Goal: Information Seeking & Learning: Learn about a topic

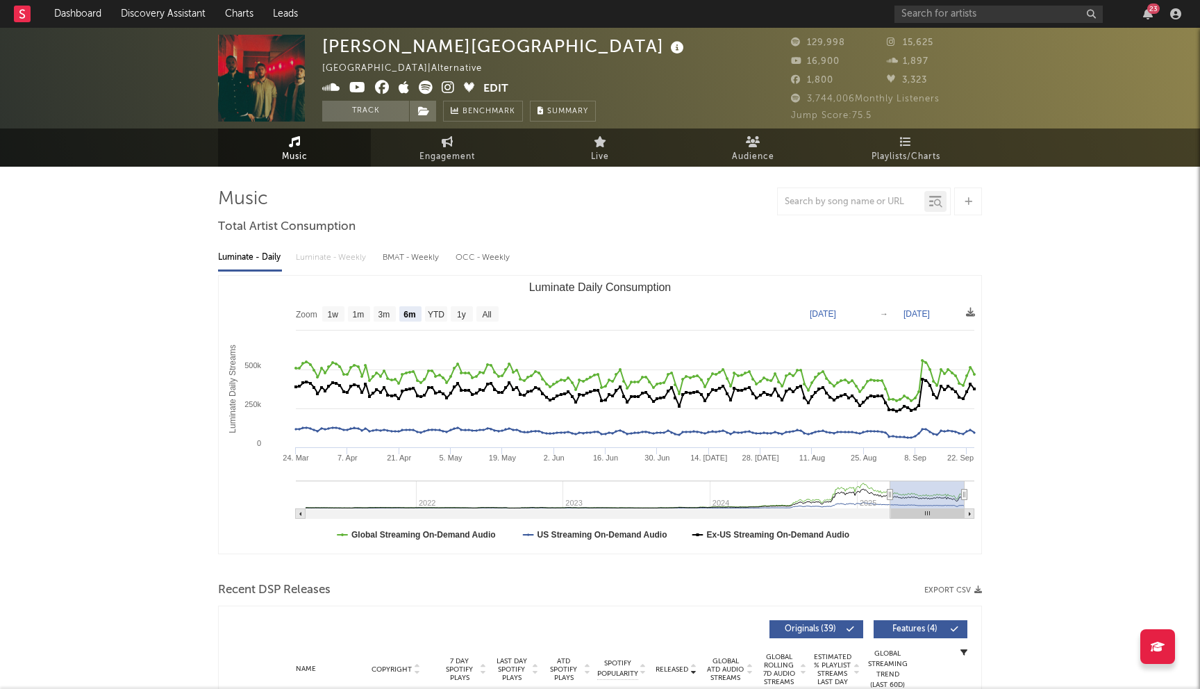
select select "6m"
click at [950, 15] on input "text" at bounding box center [998, 14] width 208 height 17
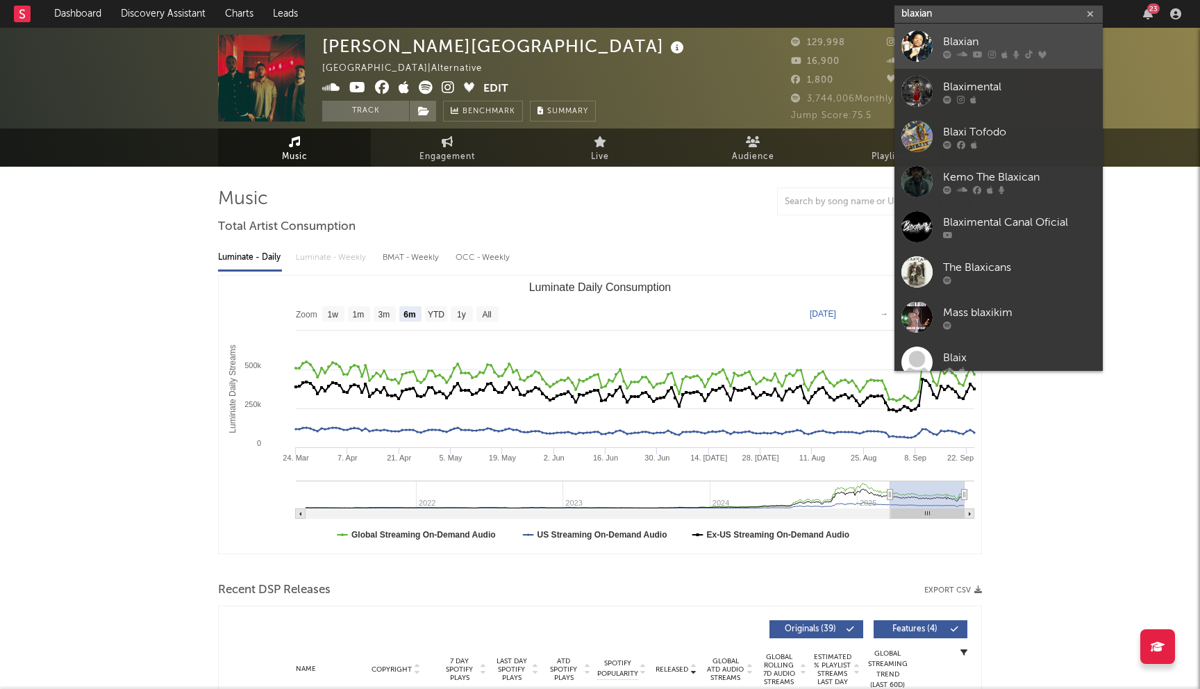
type input "blaxian"
click at [962, 44] on div "Blaxian" at bounding box center [1019, 41] width 153 height 17
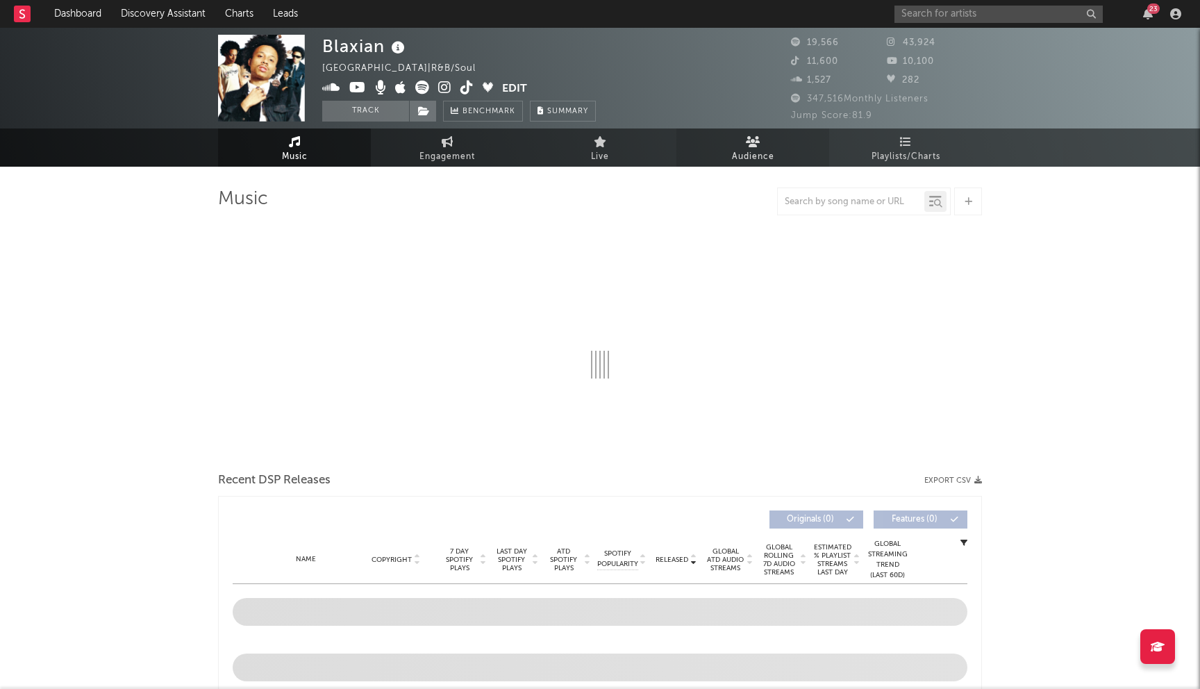
select select "6m"
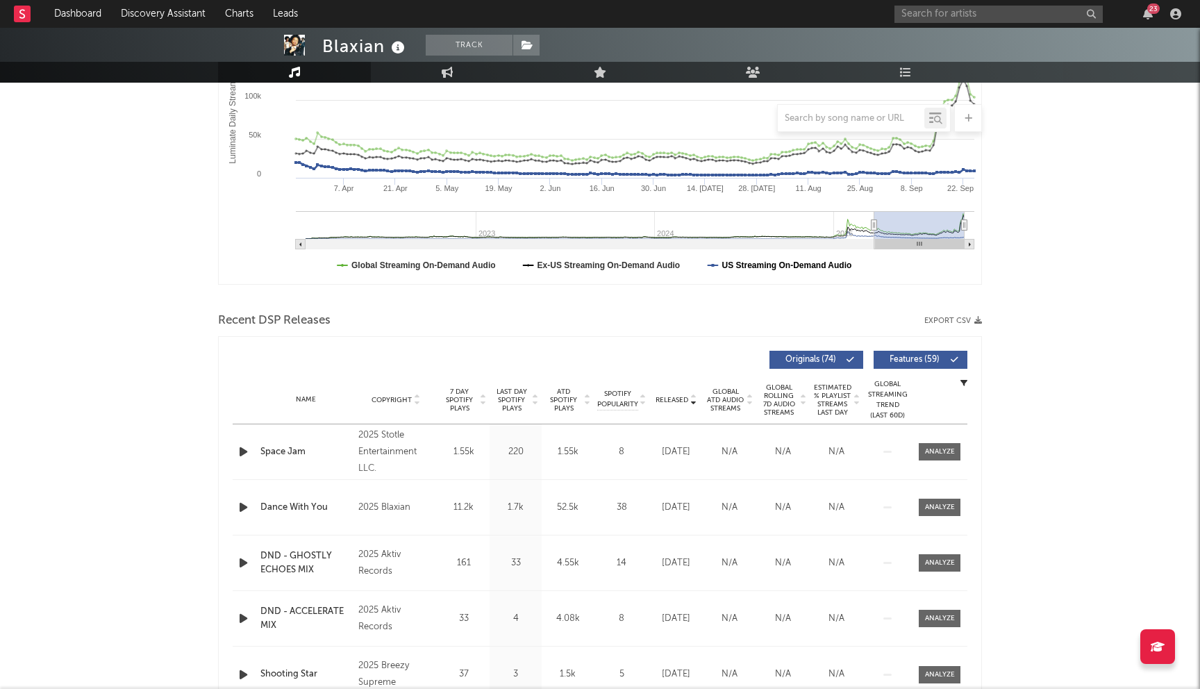
scroll to position [285, 0]
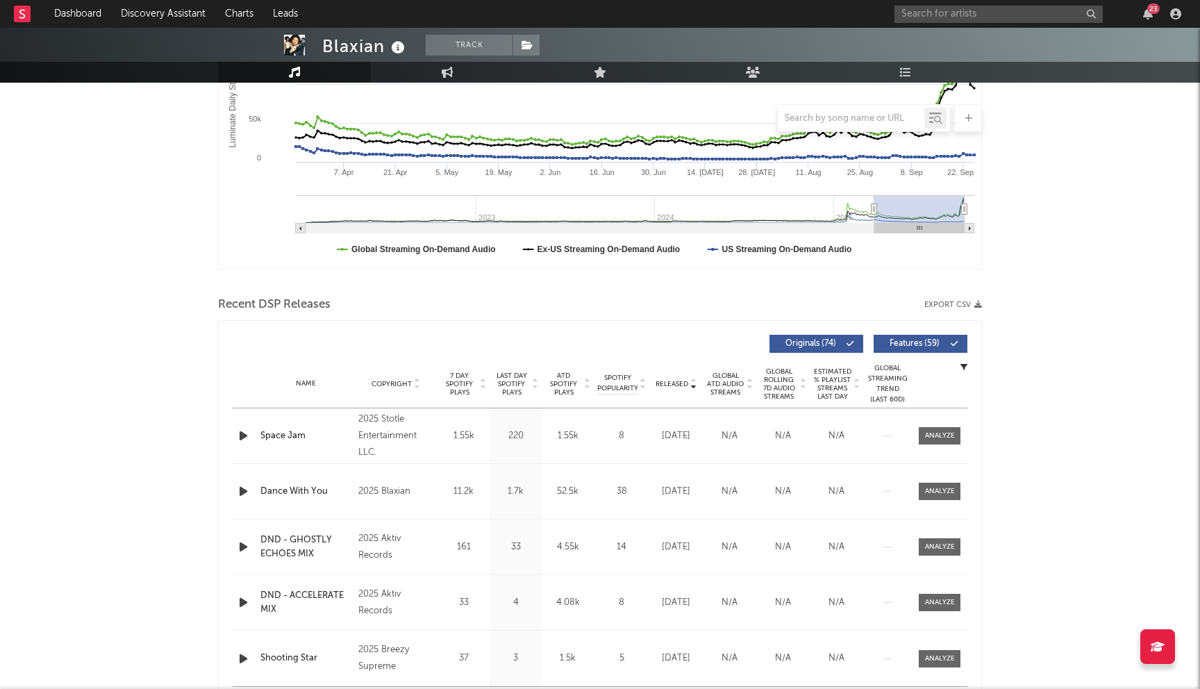
click at [507, 375] on span "Last Day Spotify Plays" at bounding box center [511, 384] width 37 height 25
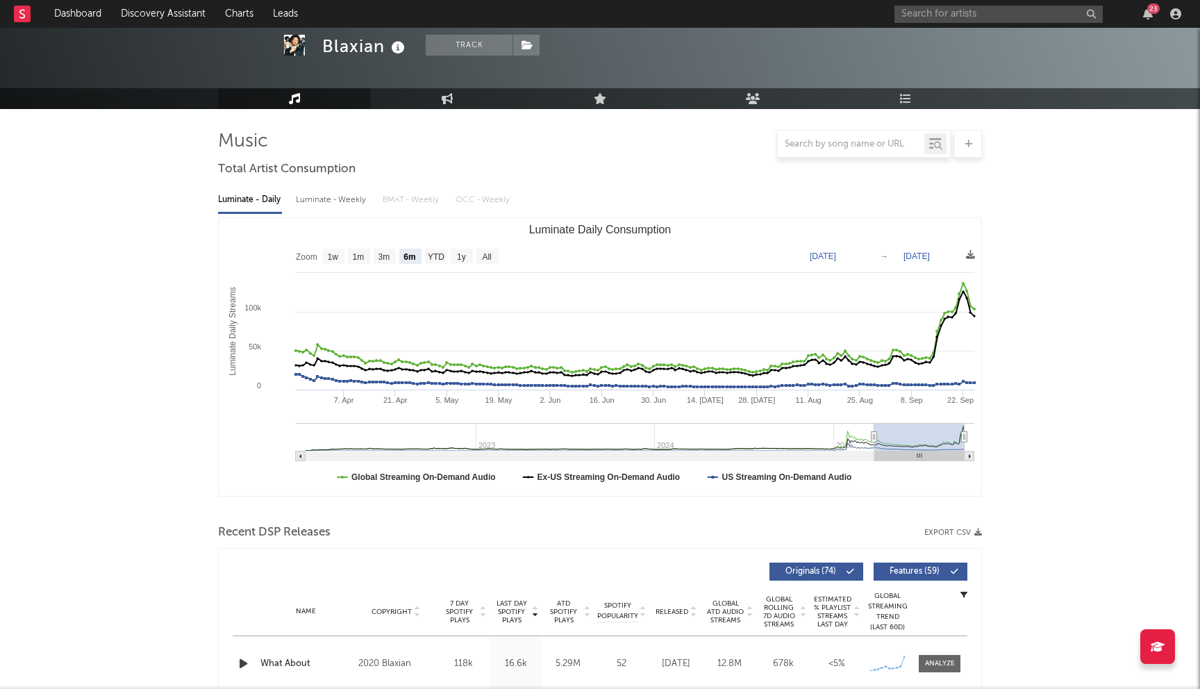
scroll to position [0, 0]
